Goal: Task Accomplishment & Management: Use online tool/utility

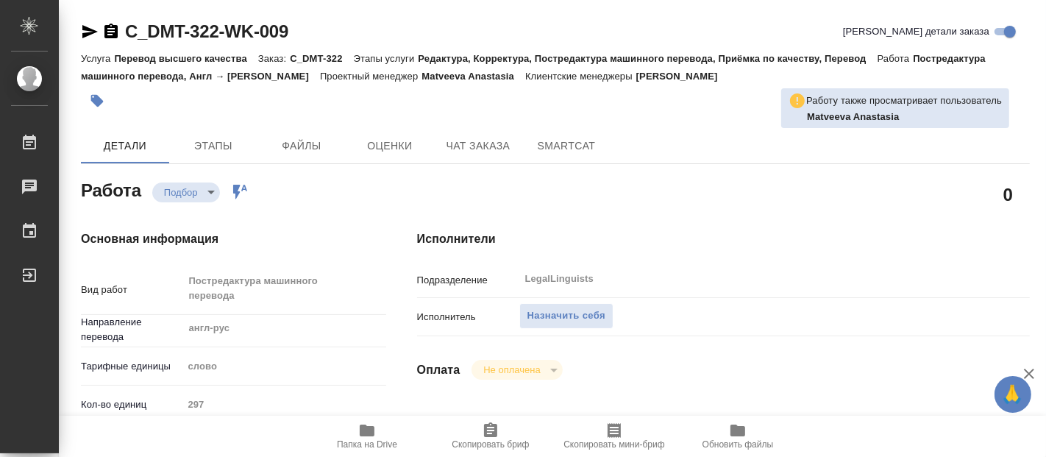
type textarea "x"
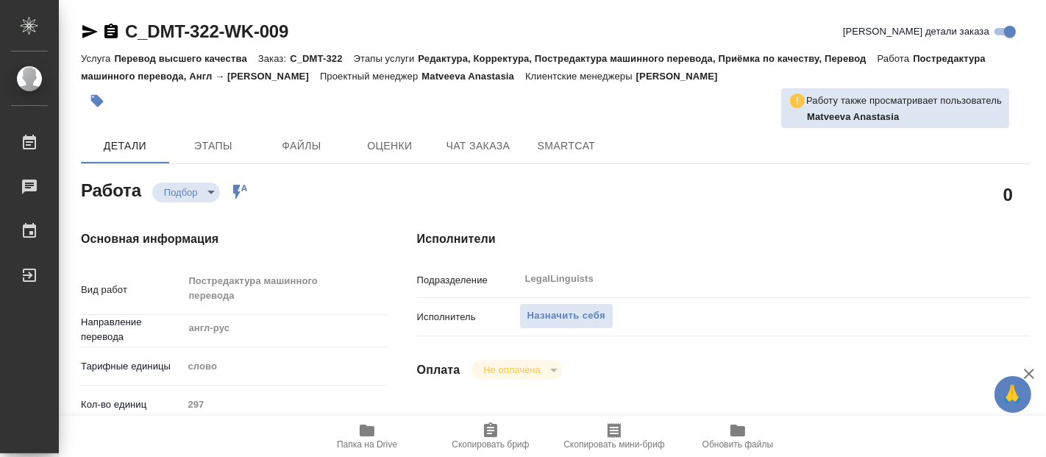
type textarea "x"
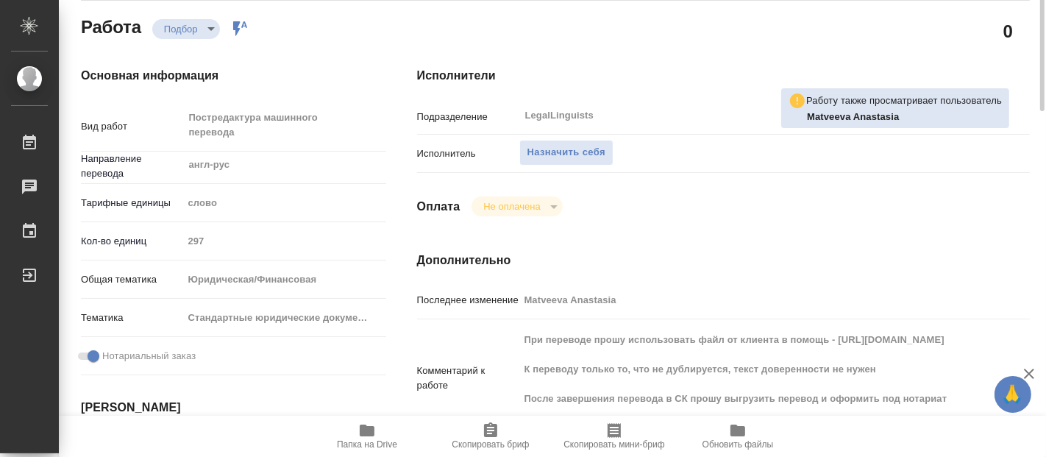
type textarea "x"
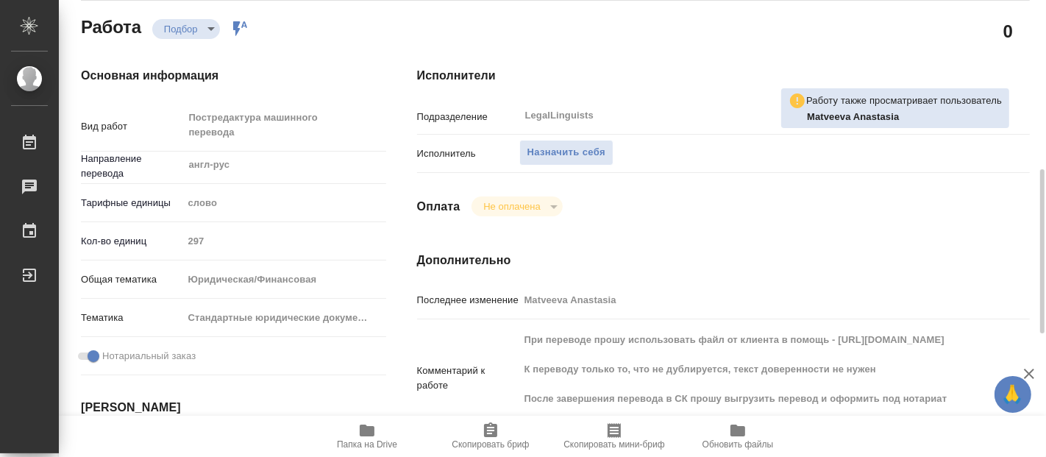
type textarea "x"
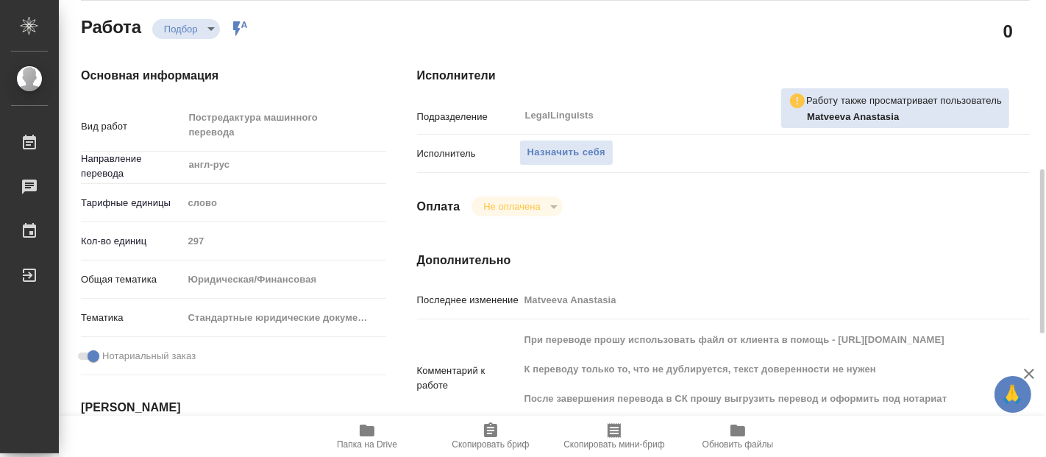
scroll to position [245, 0]
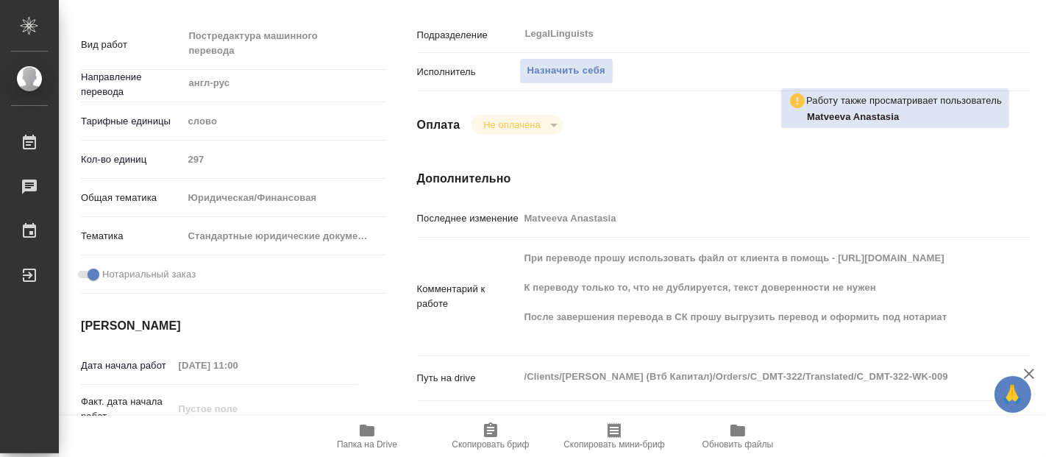
type textarea "x"
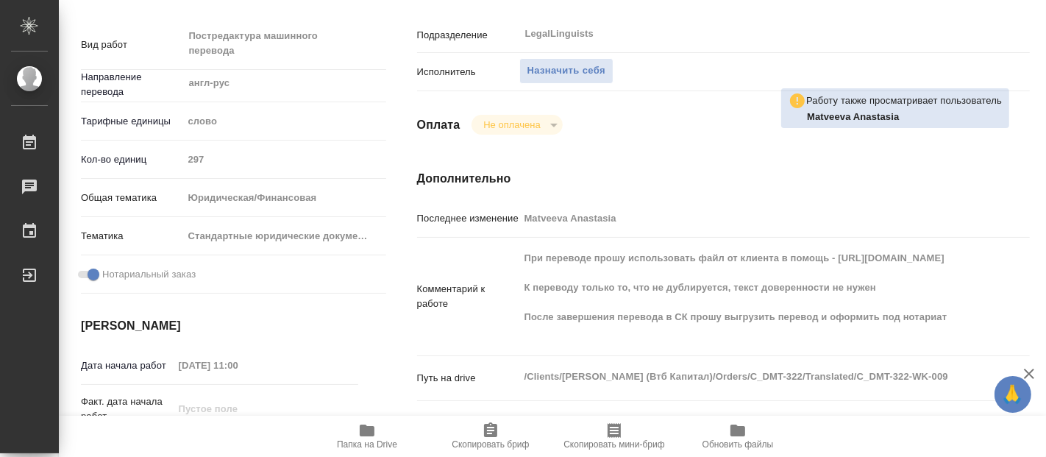
type textarea "x"
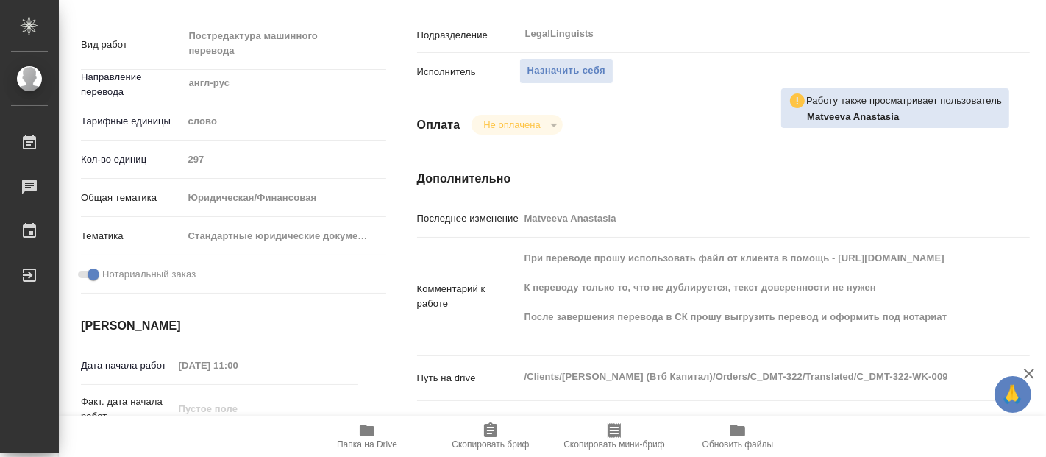
type textarea "x"
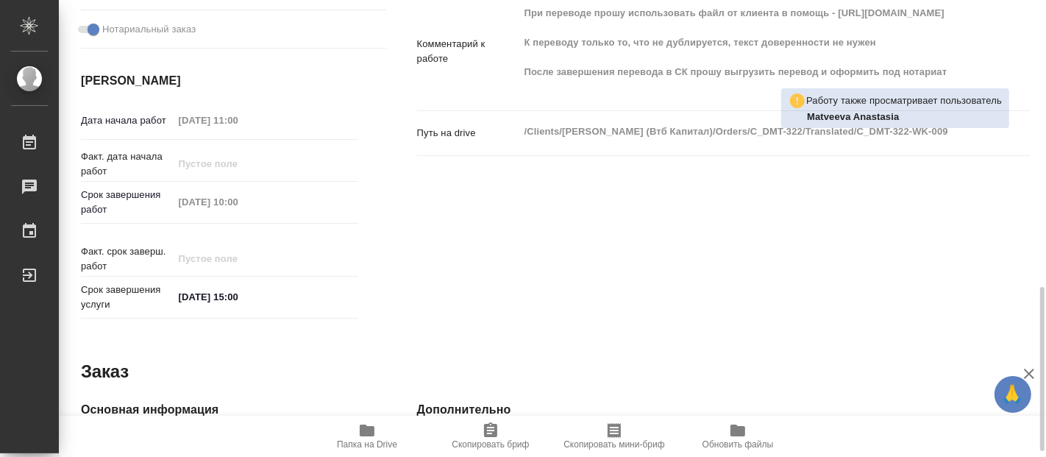
scroll to position [572, 0]
